Goal: Book appointment/travel/reservation

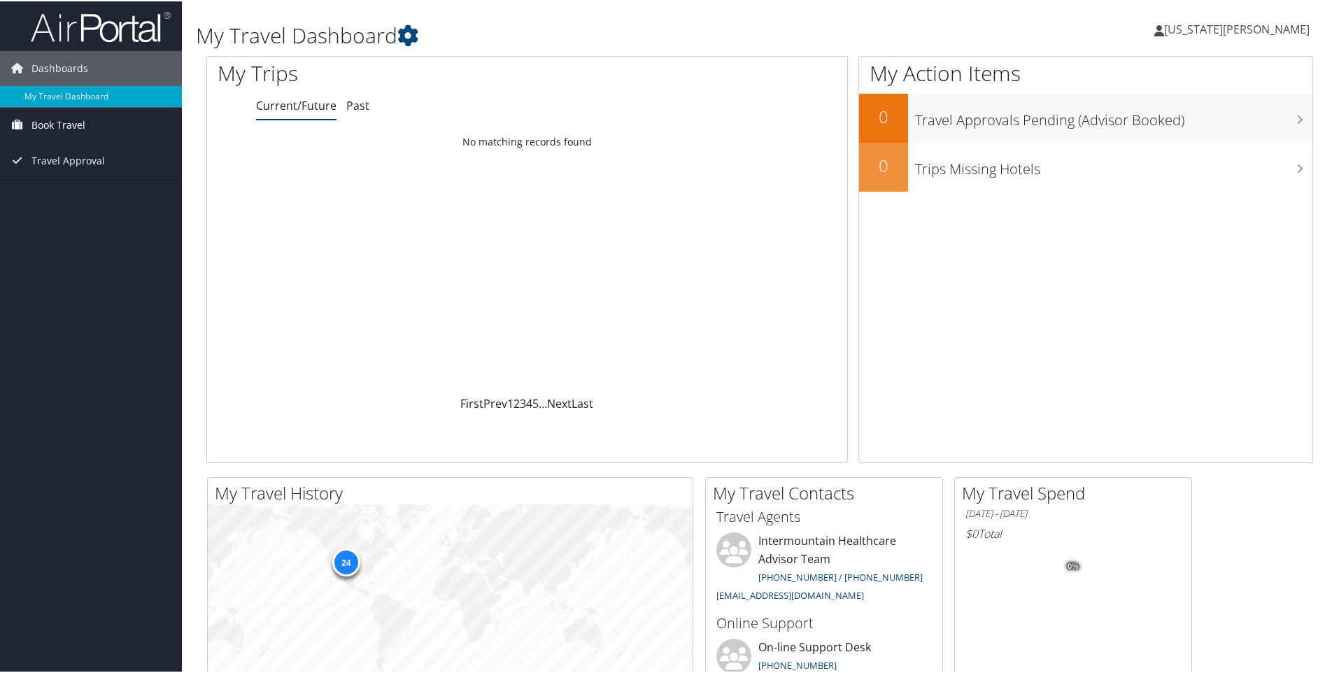
click at [64, 108] on span "Book Travel" at bounding box center [58, 123] width 54 height 35
click at [64, 120] on span "Book Travel" at bounding box center [58, 123] width 54 height 35
click at [97, 178] on link "Book/Manage Online Trips" at bounding box center [91, 172] width 182 height 21
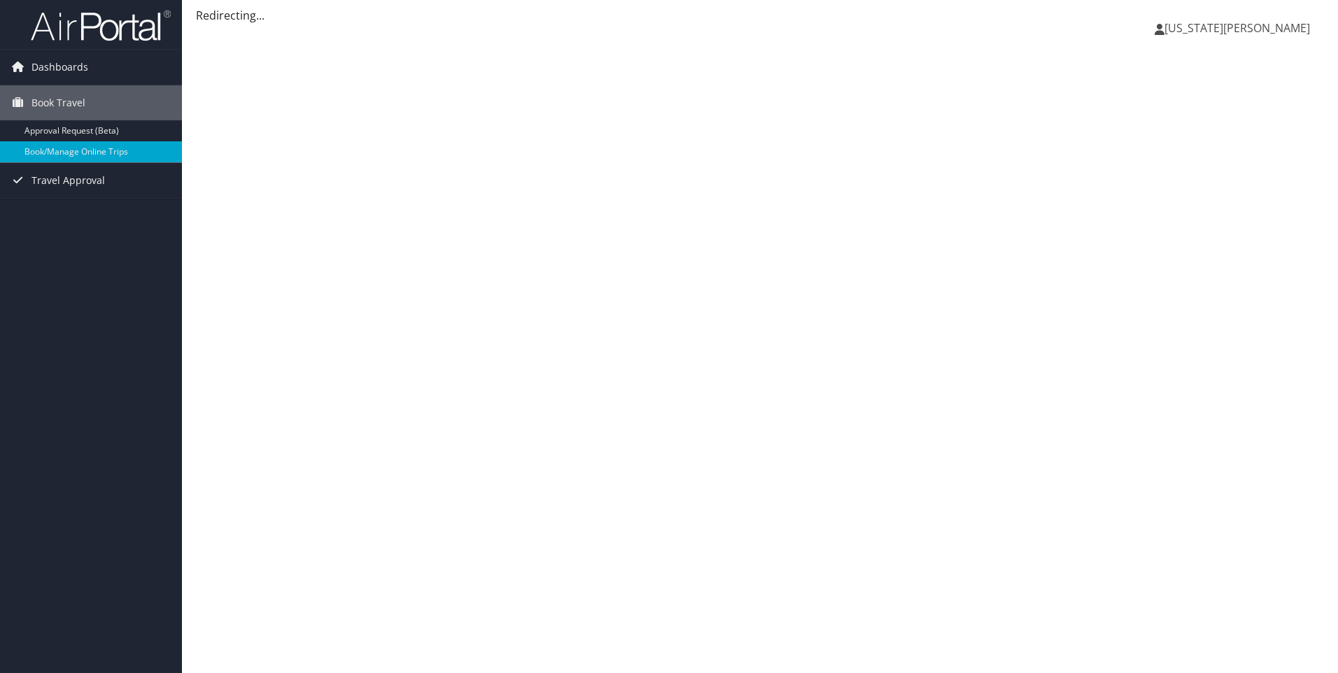
click at [1297, 29] on span "[US_STATE][PERSON_NAME]" at bounding box center [1237, 27] width 146 height 15
click at [854, 177] on div "Virginia Golz Virginia Golz My Settings Travel Agency Contacts View Travel Prof…" at bounding box center [760, 336] width 1156 height 673
